Goal: Find specific page/section: Find specific page/section

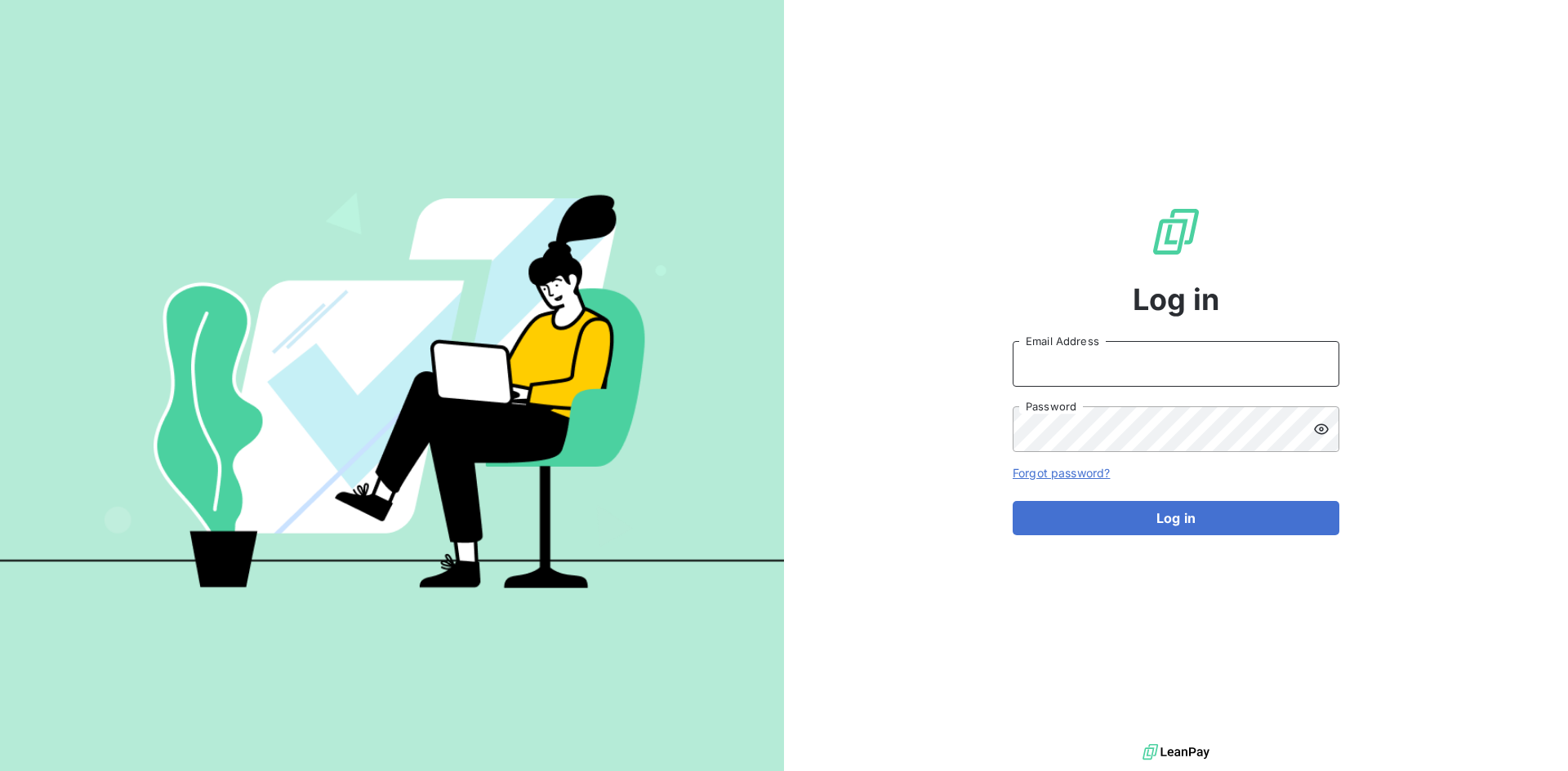
type input "[PERSON_NAME][EMAIL_ADDRESS][PERSON_NAME][DOMAIN_NAME]"
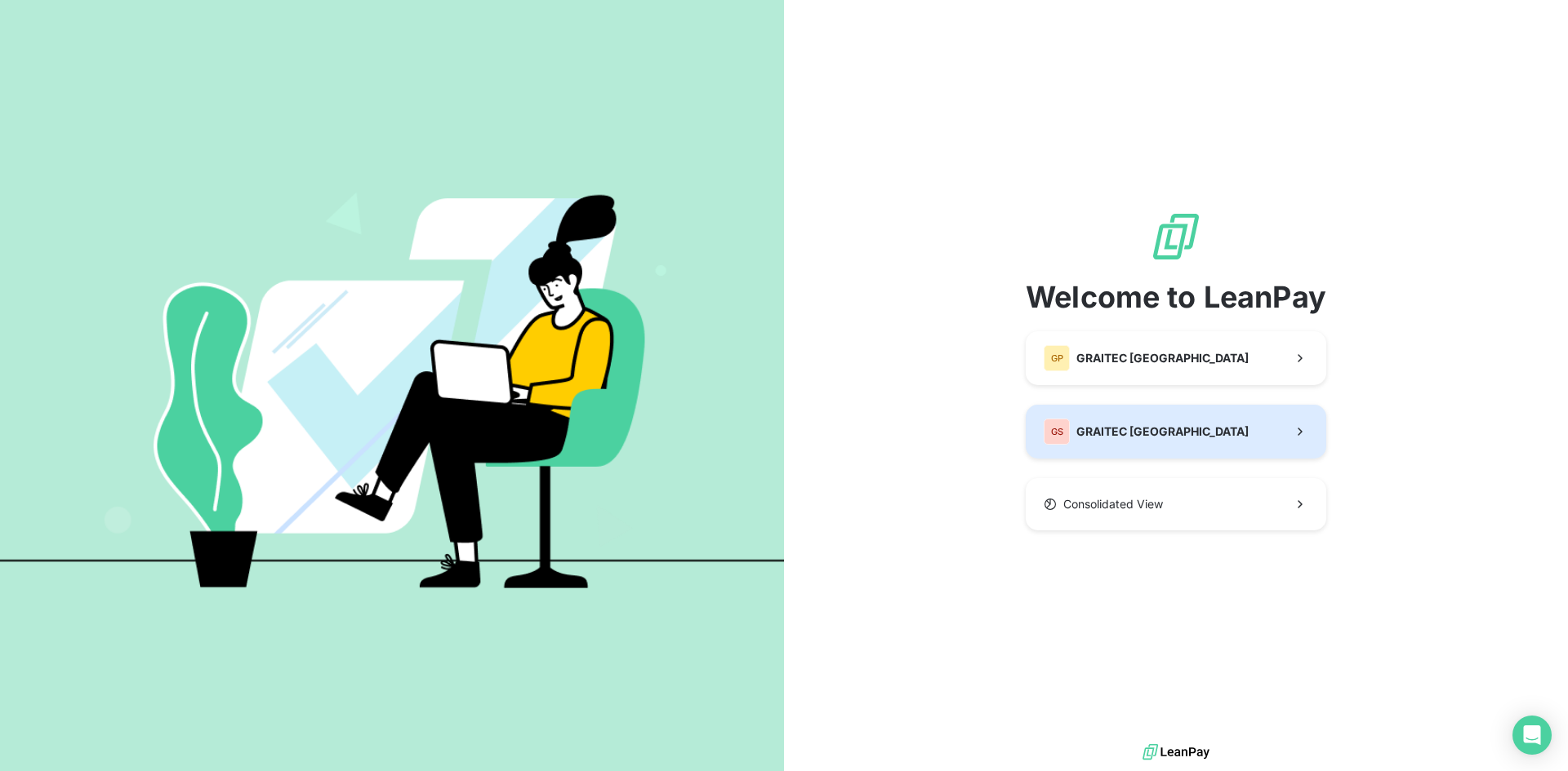
click at [1153, 433] on span "GRAITEC [GEOGRAPHIC_DATA]" at bounding box center [1162, 431] width 172 height 16
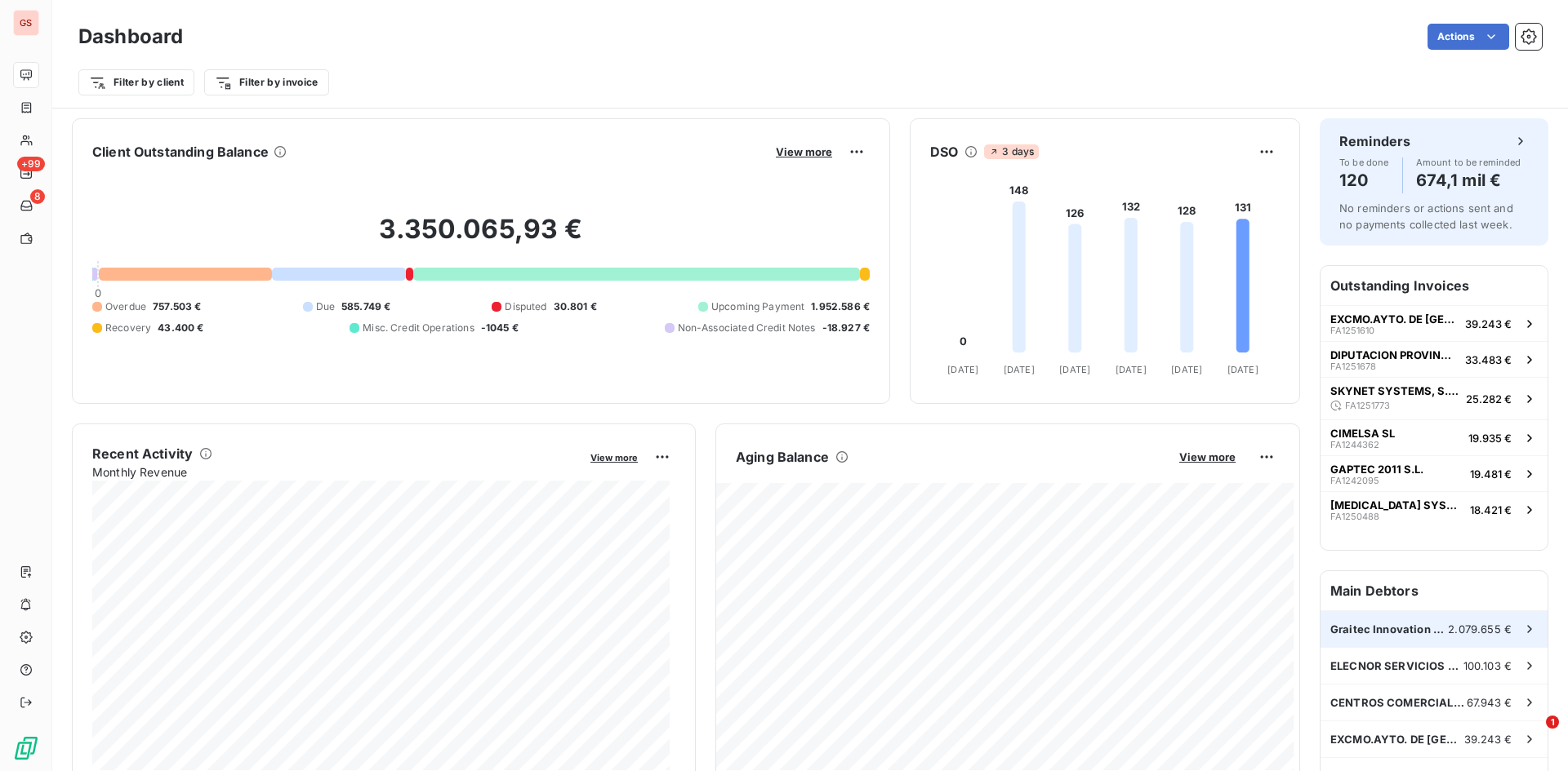
scroll to position [3, 0]
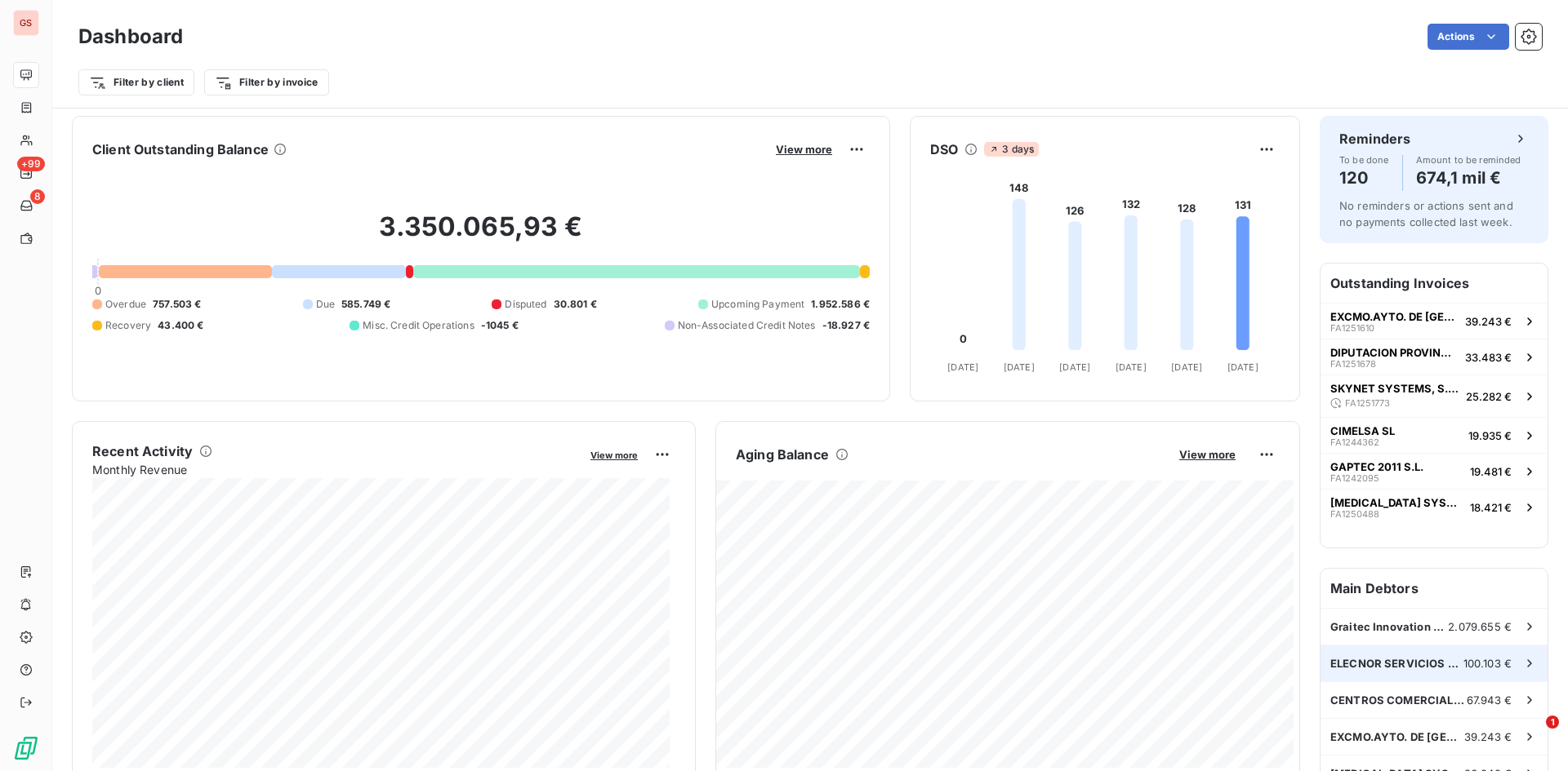
click at [1393, 650] on div "ELECNOR SERVICIOS Y PROYECTOS,S.A.U. 100.103 €" at bounding box center [1434, 663] width 227 height 36
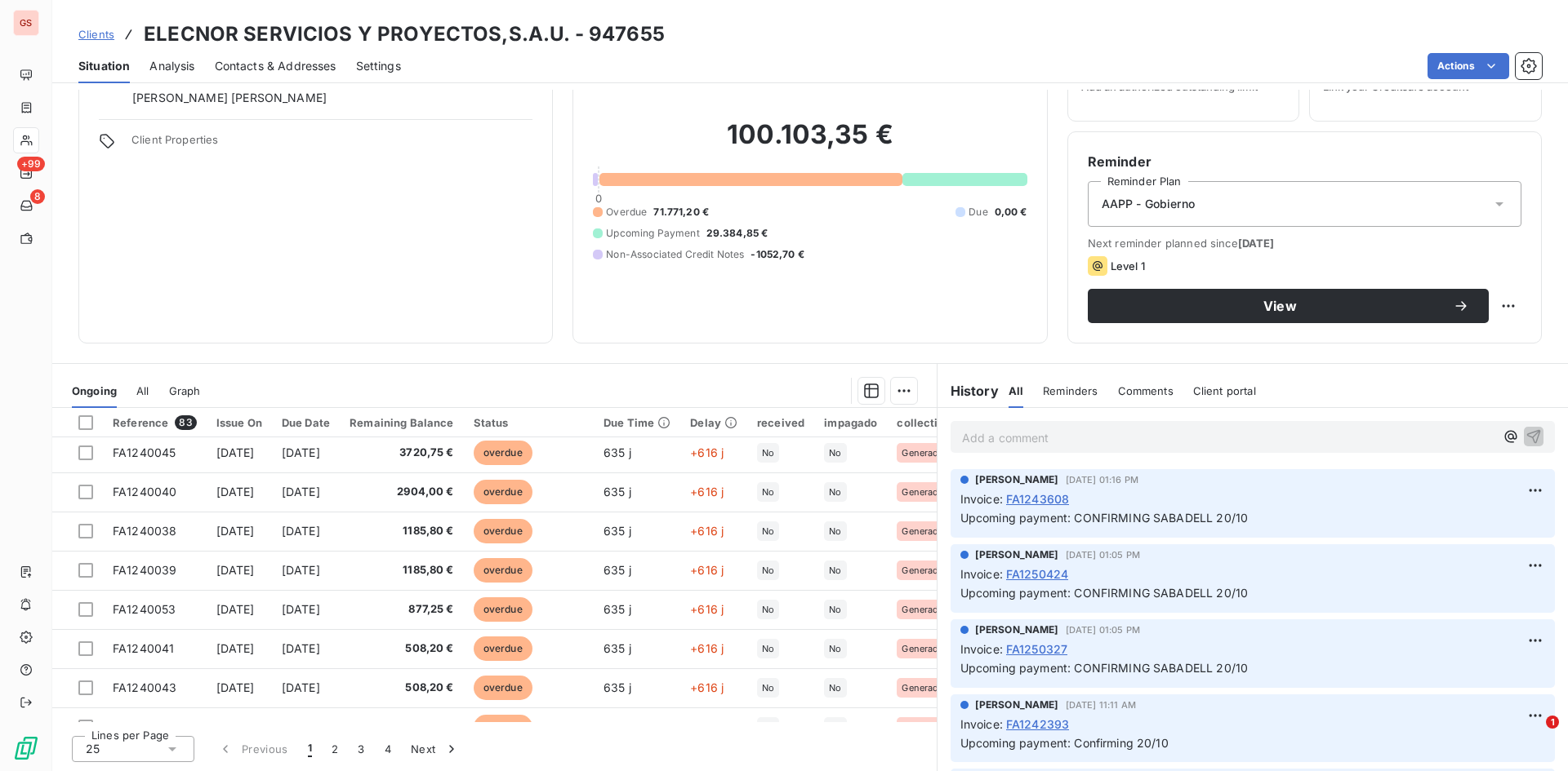
scroll to position [490, 0]
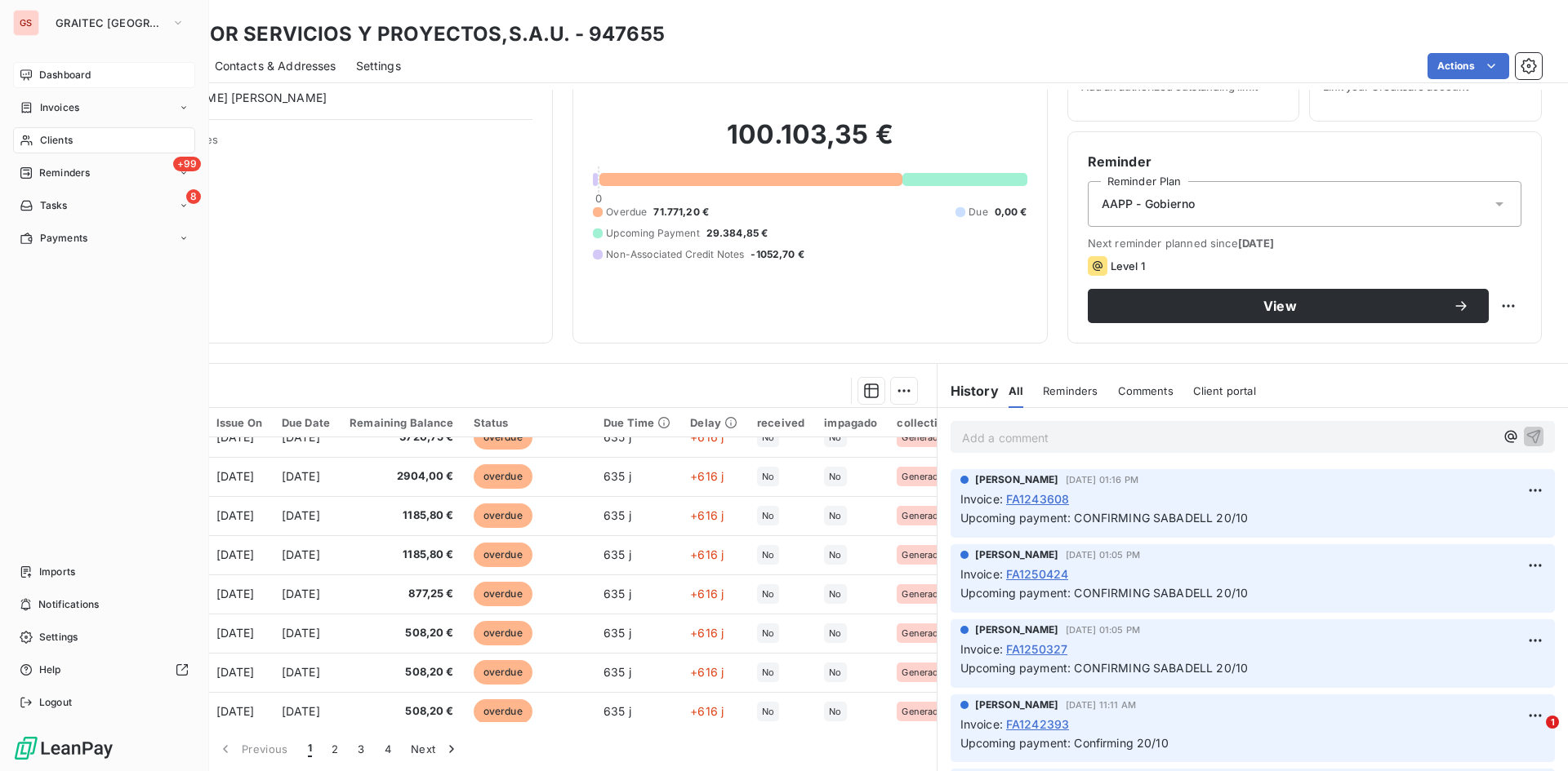
click at [29, 69] on icon at bounding box center [26, 75] width 14 height 14
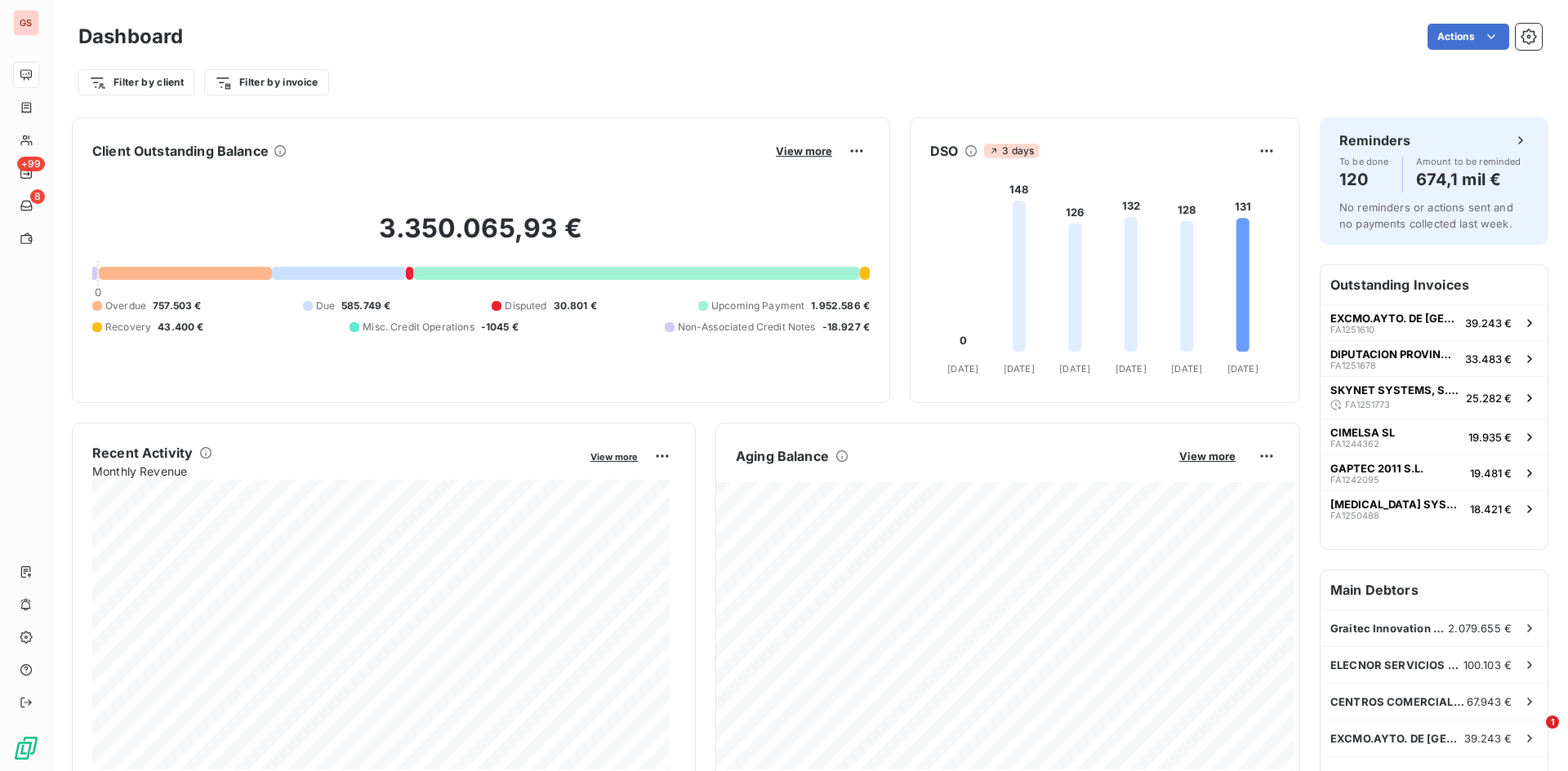
click at [842, 771] on div "Aging Balance View more" at bounding box center [1008, 606] width 585 height 368
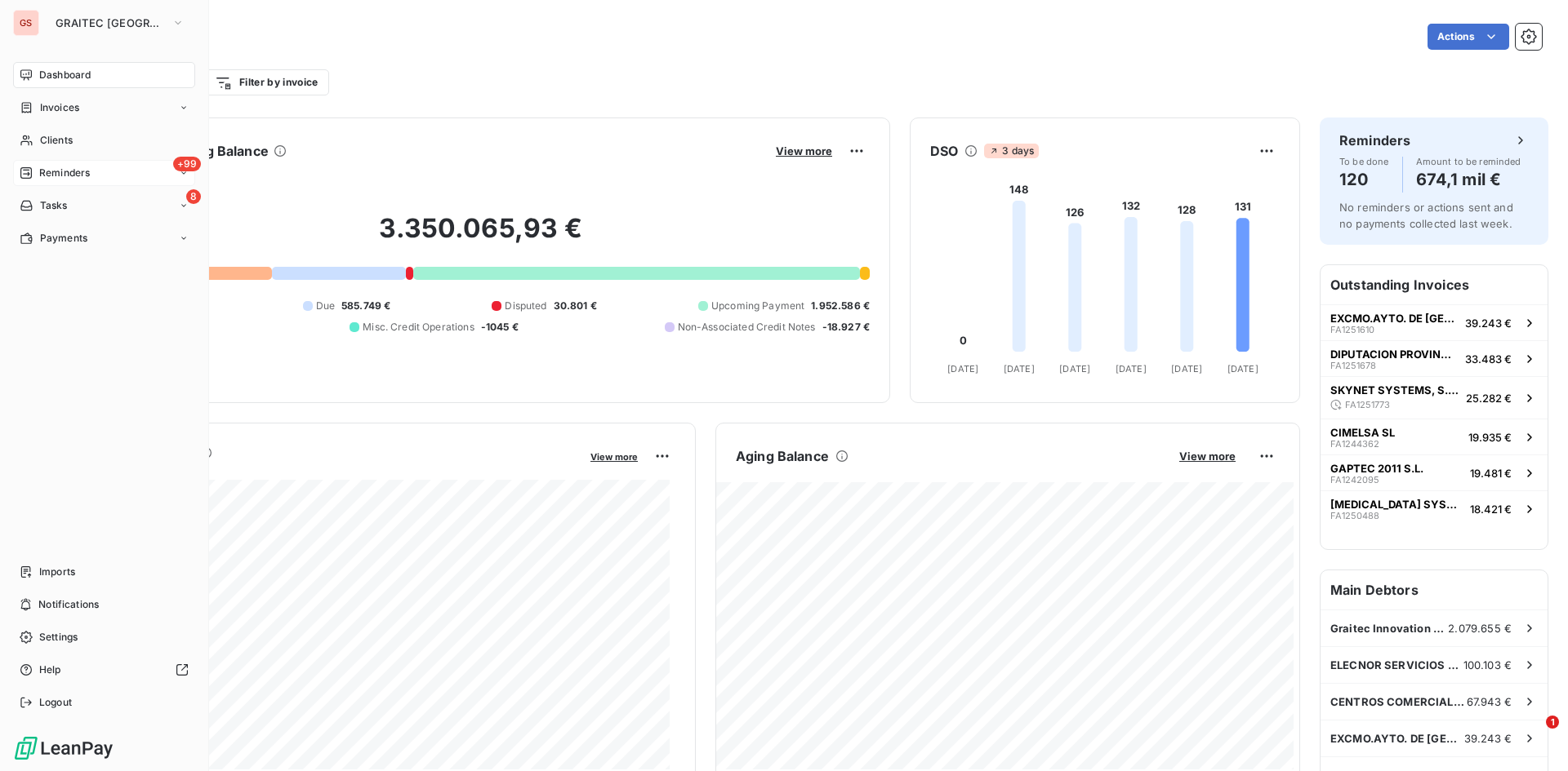
click at [88, 174] on span "Reminders" at bounding box center [65, 173] width 50 height 14
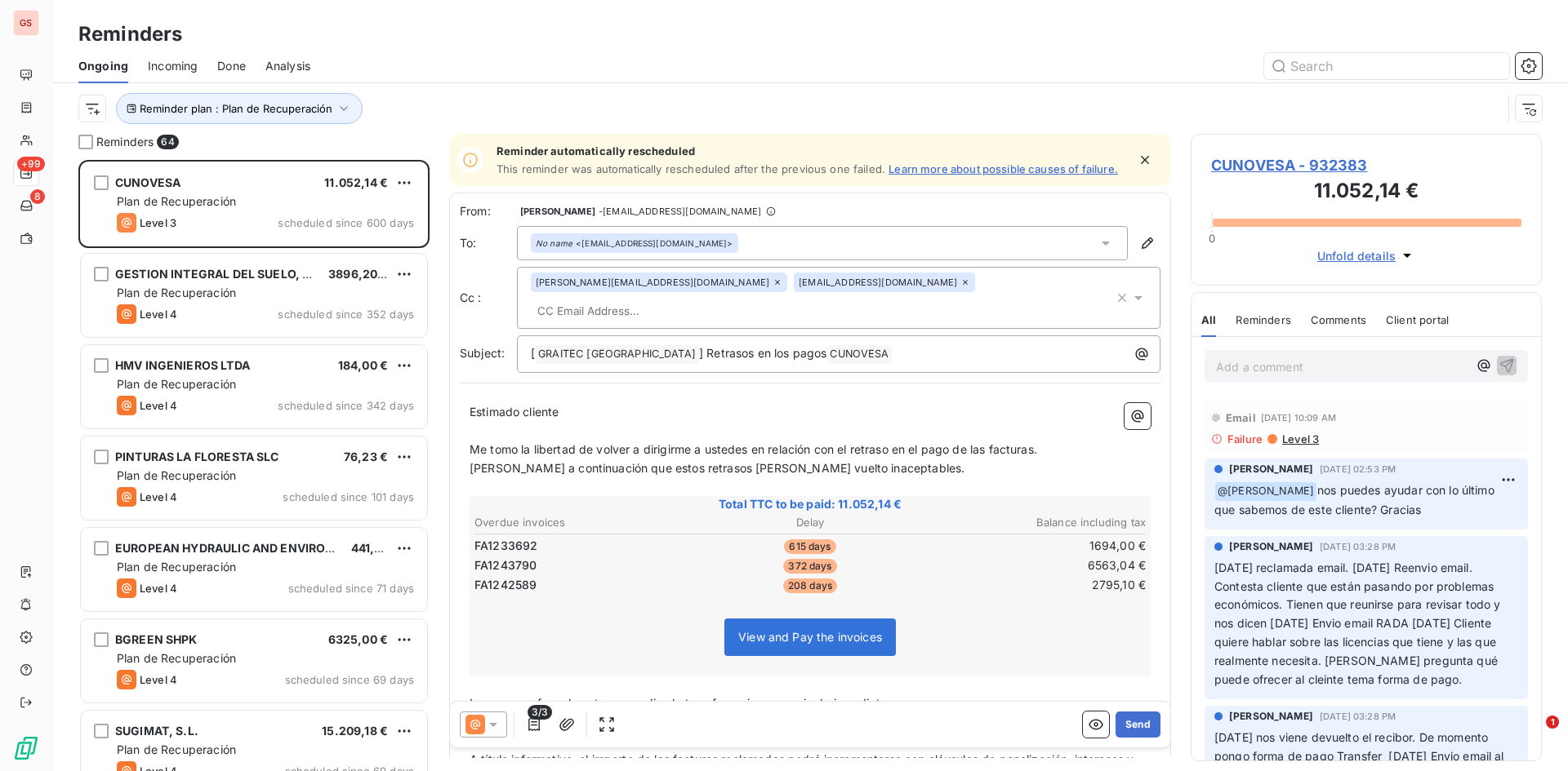
scroll to position [14, 14]
